Goal: Information Seeking & Learning: Learn about a topic

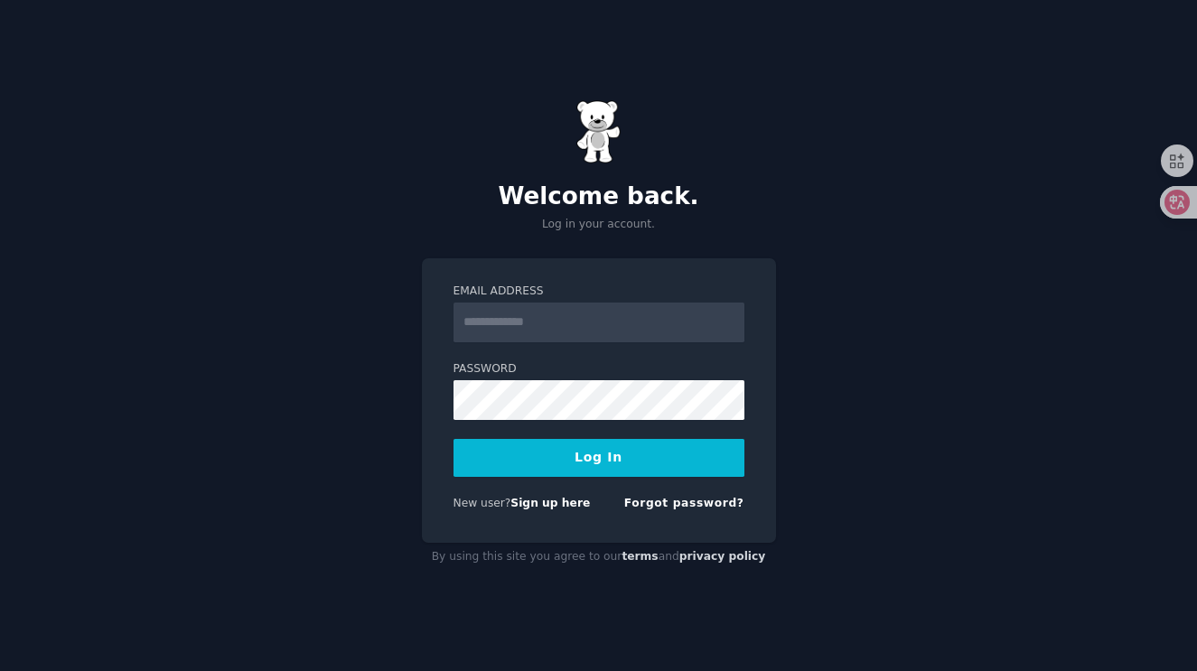
click at [516, 322] on input "Email Address" at bounding box center [599, 323] width 291 height 40
type input "**********"
click at [614, 461] on button "Log In" at bounding box center [599, 458] width 291 height 38
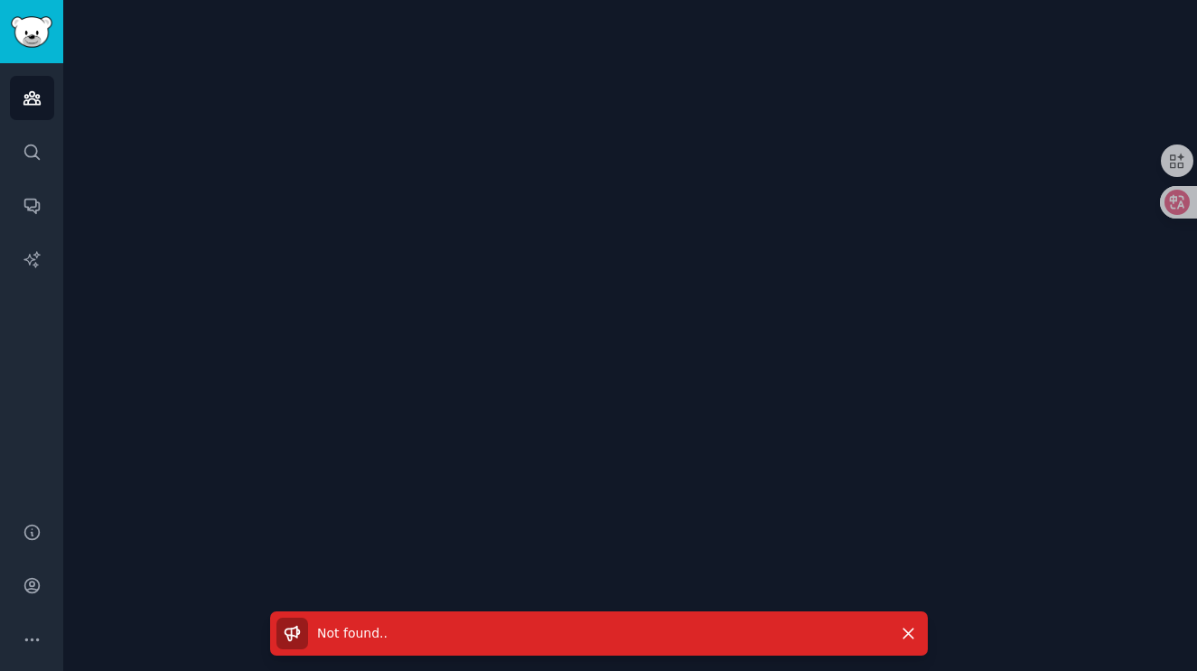
click at [326, 632] on span "Not found. ." at bounding box center [352, 633] width 70 height 14
drag, startPoint x: 321, startPoint y: 637, endPoint x: 405, endPoint y: 634, distance: 84.1
click at [405, 634] on div "Not found. ." at bounding box center [581, 634] width 611 height 32
click at [292, 635] on icon at bounding box center [292, 633] width 14 height 14
click at [323, 633] on span "Not found. ." at bounding box center [352, 633] width 70 height 14
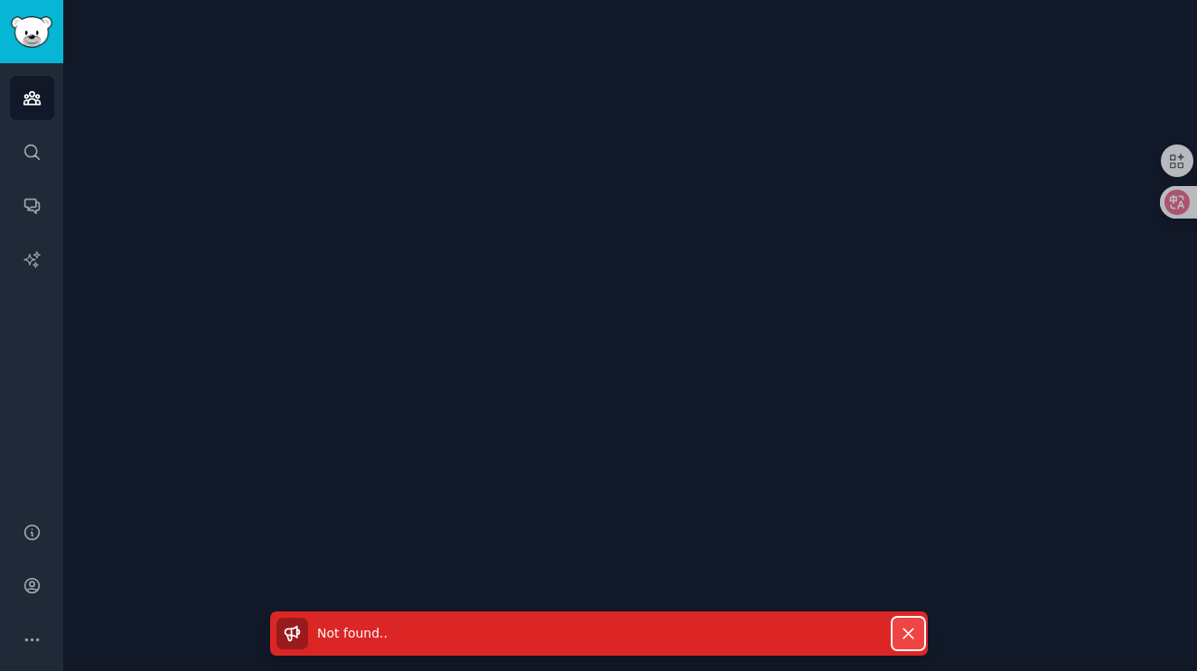
click at [904, 632] on icon "button" at bounding box center [908, 633] width 19 height 19
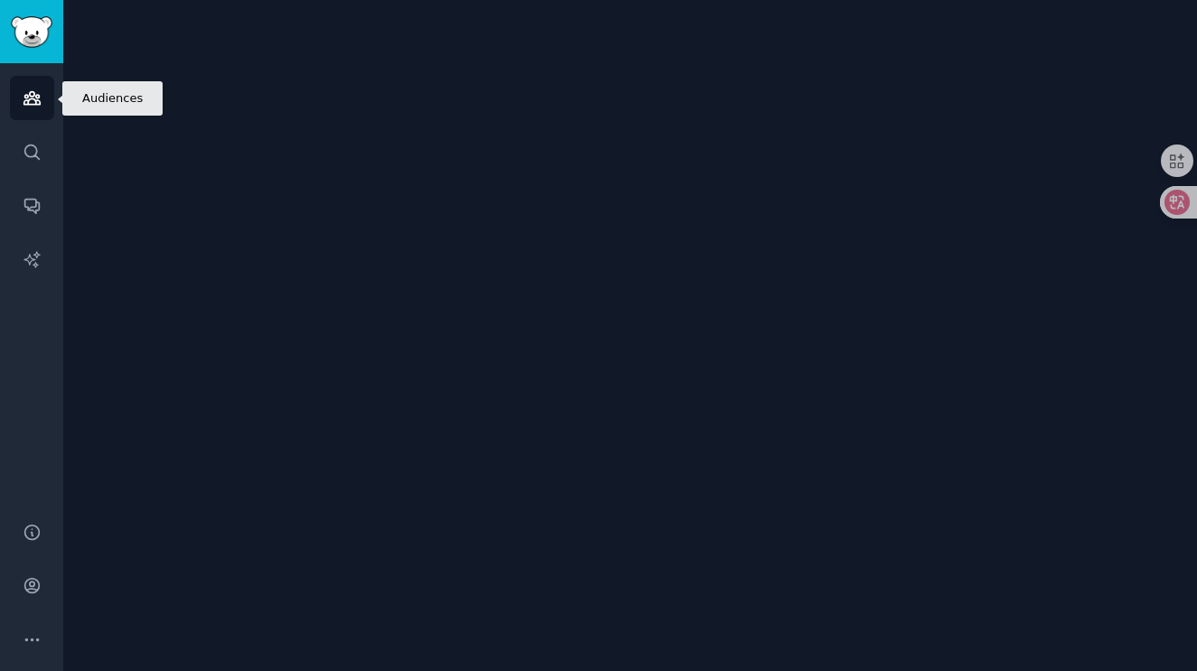
click at [31, 100] on icon "Sidebar" at bounding box center [32, 98] width 19 height 19
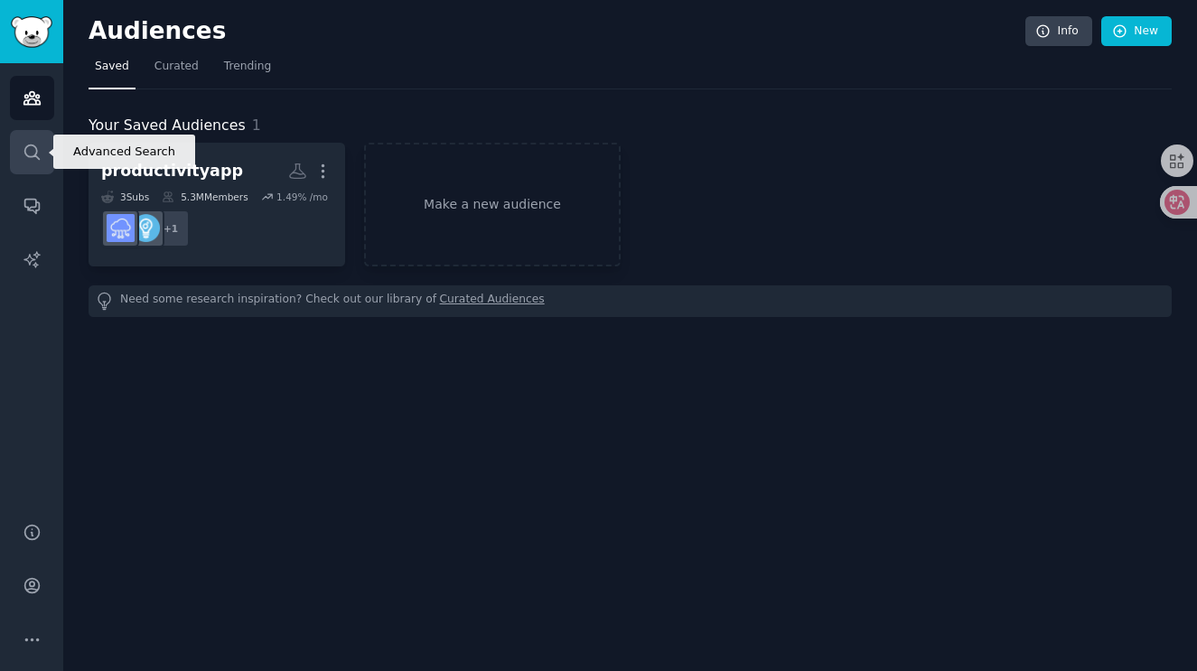
click at [41, 148] on link "Search" at bounding box center [32, 152] width 44 height 44
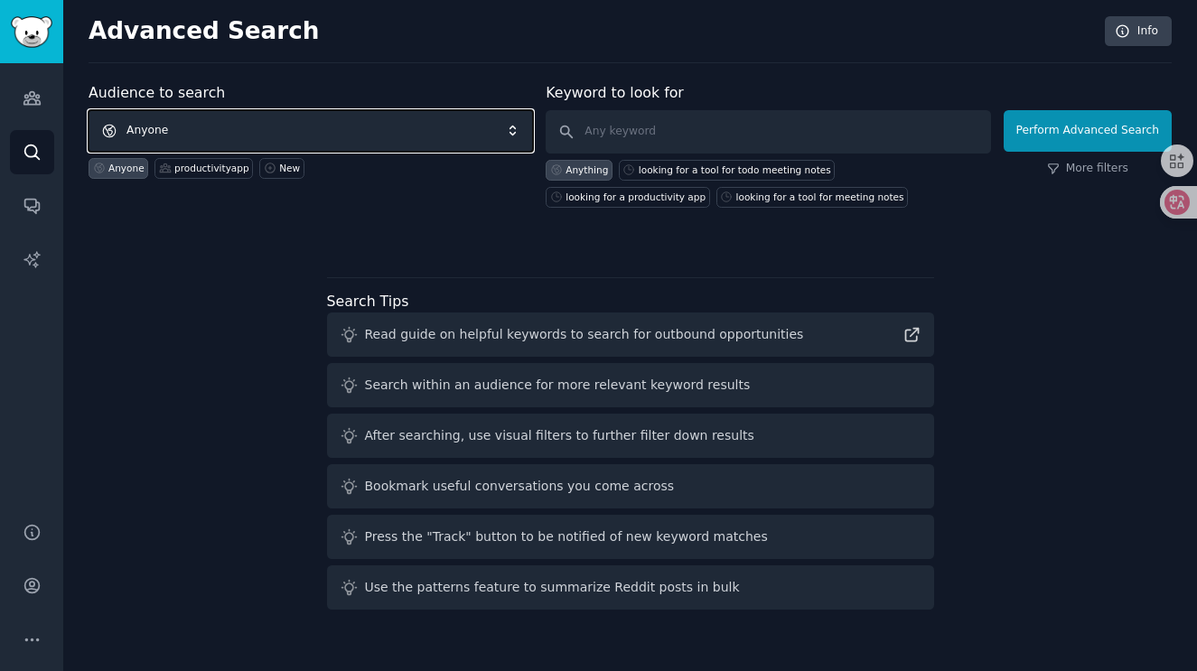
click at [305, 137] on span "Anyone" at bounding box center [311, 131] width 444 height 42
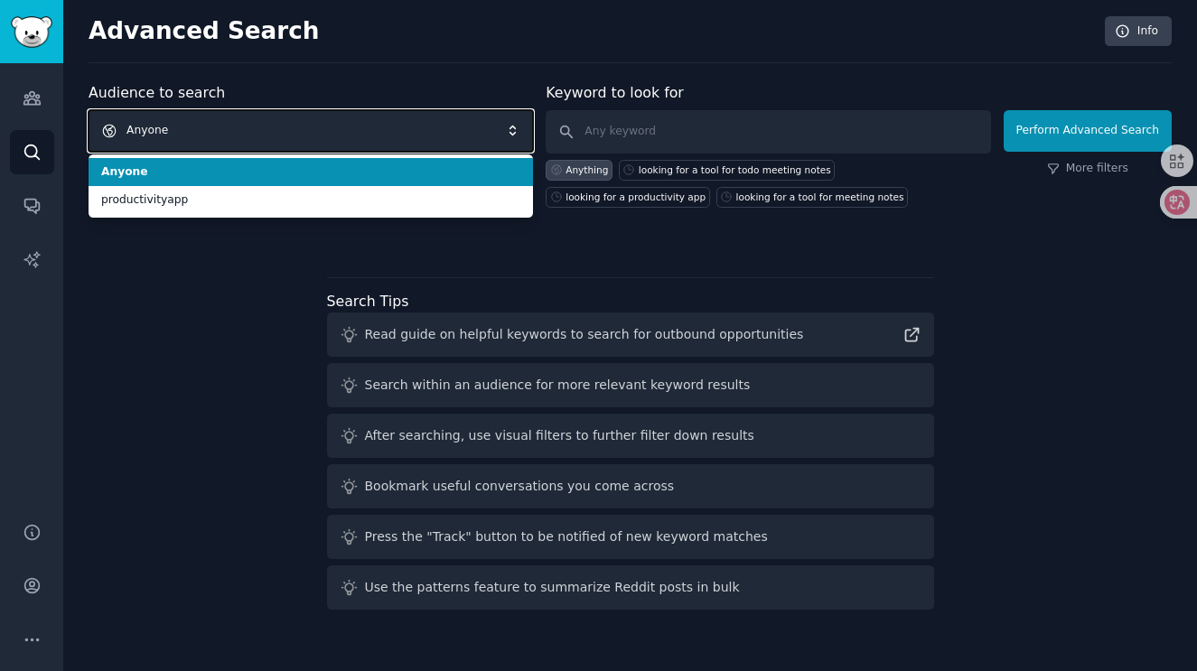
click at [313, 133] on span "Anyone" at bounding box center [311, 131] width 444 height 42
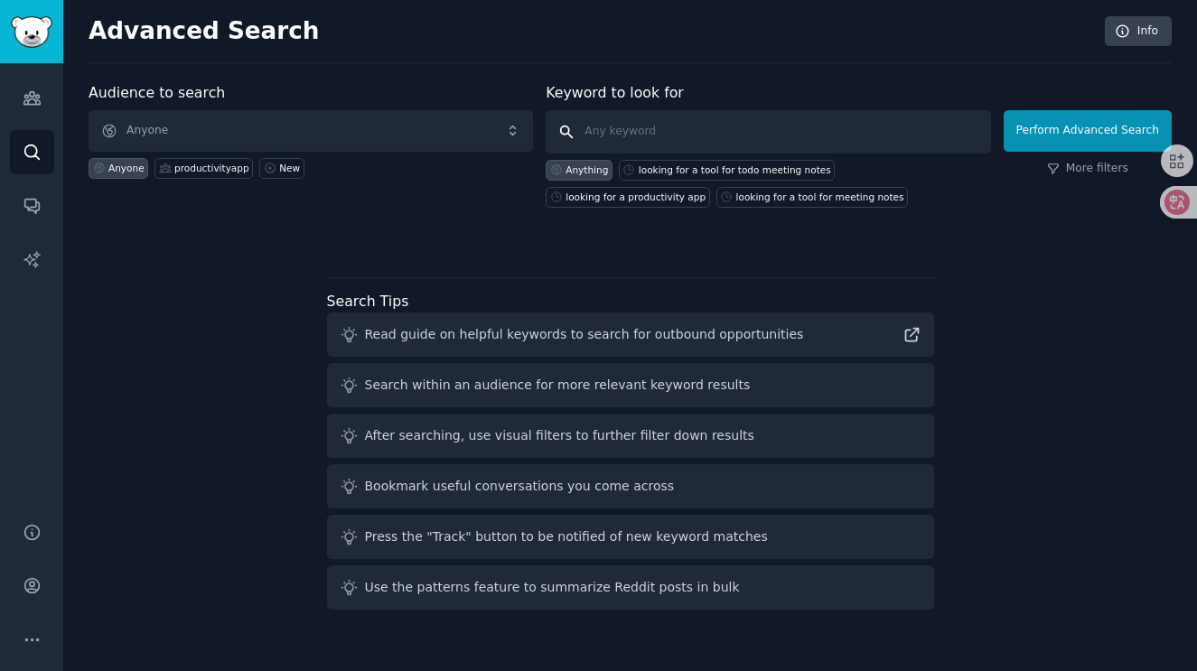
click at [724, 124] on input "text" at bounding box center [768, 131] width 444 height 43
type input "news app"
click button "Perform Advanced Search" at bounding box center [1088, 131] width 168 height 42
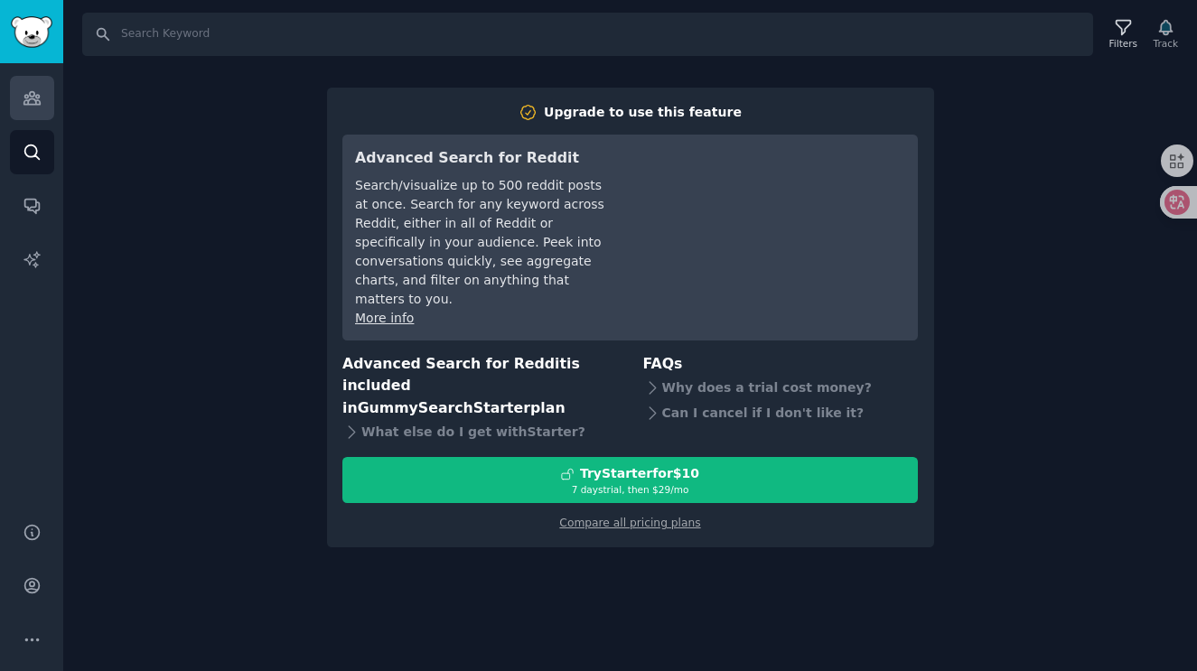
click at [40, 102] on icon "Sidebar" at bounding box center [31, 98] width 16 height 13
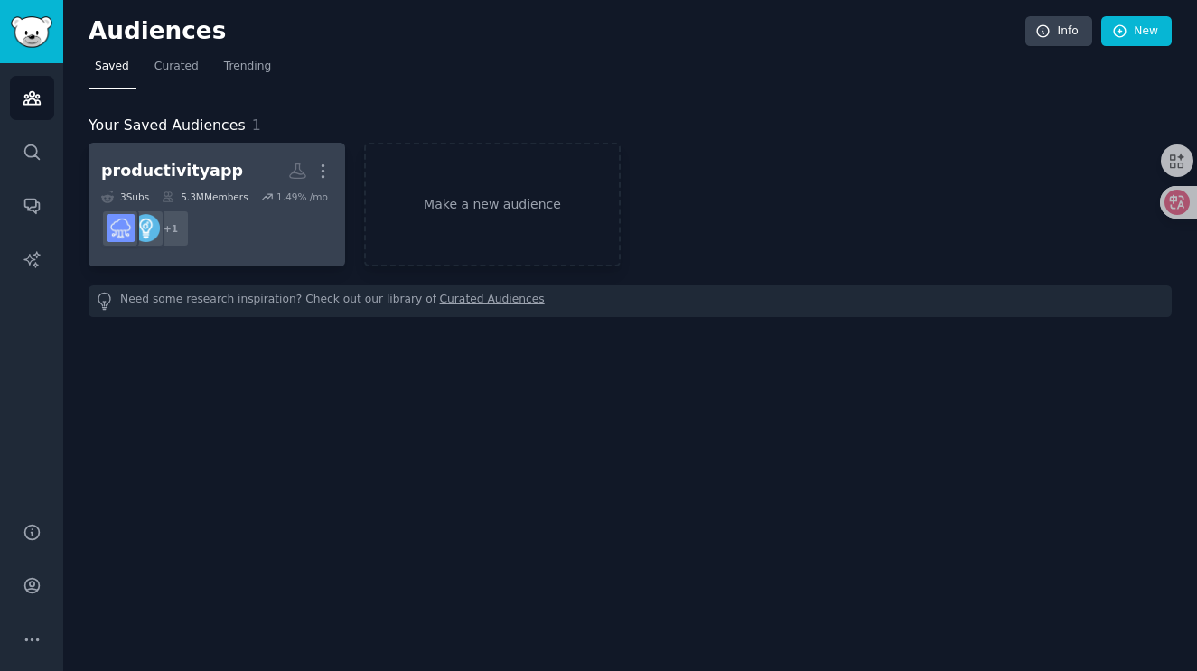
click at [204, 186] on h2 "productivityapp More" at bounding box center [216, 171] width 231 height 32
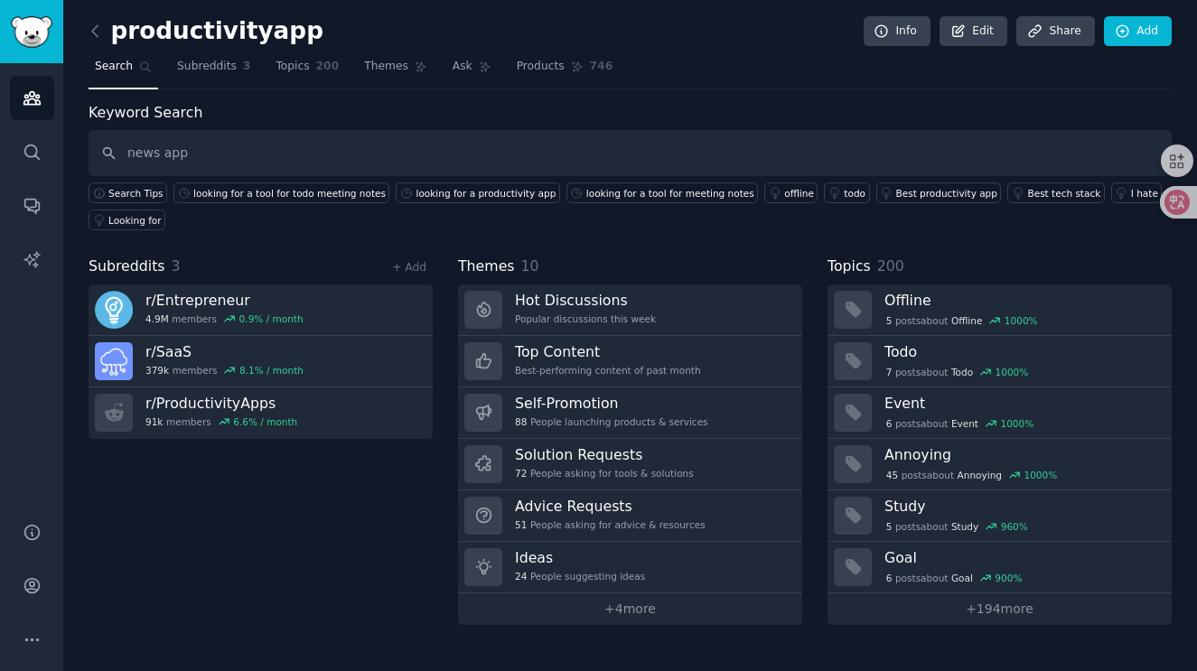
type input "news app"
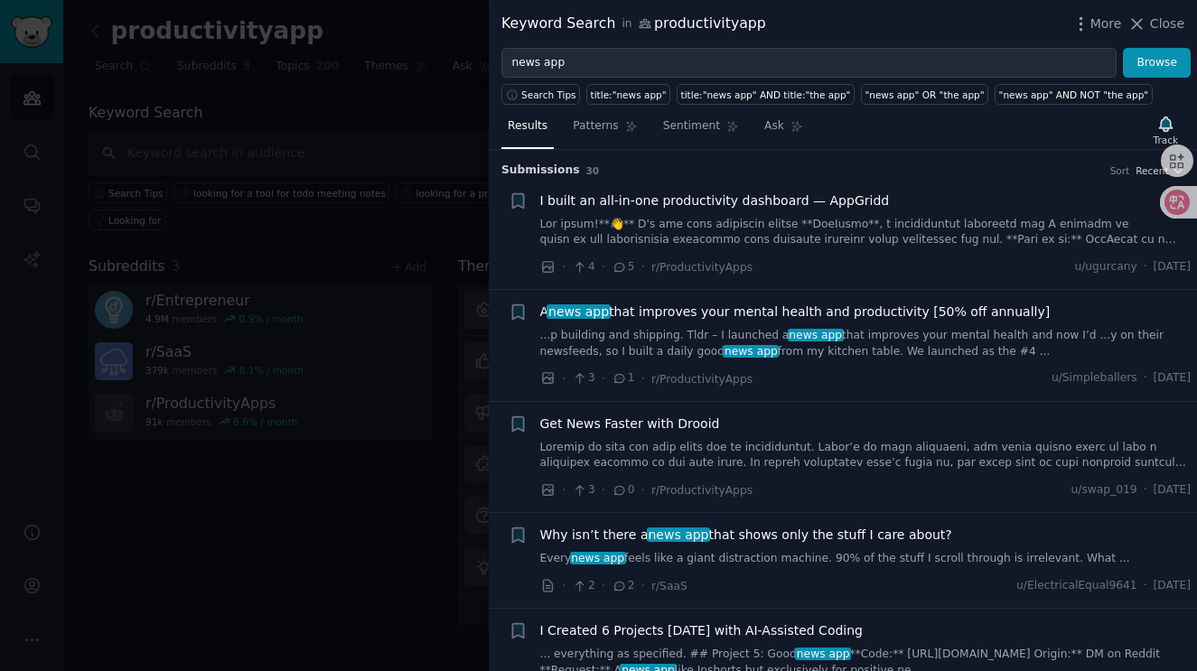
click at [378, 205] on div at bounding box center [598, 335] width 1197 height 671
